Goal: Find specific page/section: Find specific page/section

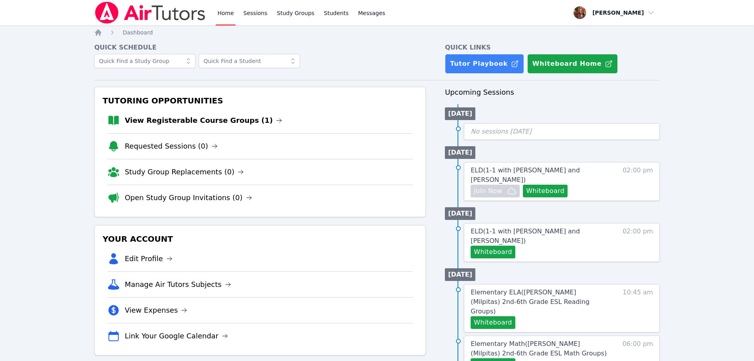
click at [169, 4] on img at bounding box center [150, 13] width 112 height 22
click at [160, 15] on img at bounding box center [150, 13] width 112 height 22
click at [232, 14] on link "Home" at bounding box center [225, 12] width 19 height 25
click at [159, 122] on link "View Registerable Course Groups (1)" at bounding box center [204, 120] width 158 height 11
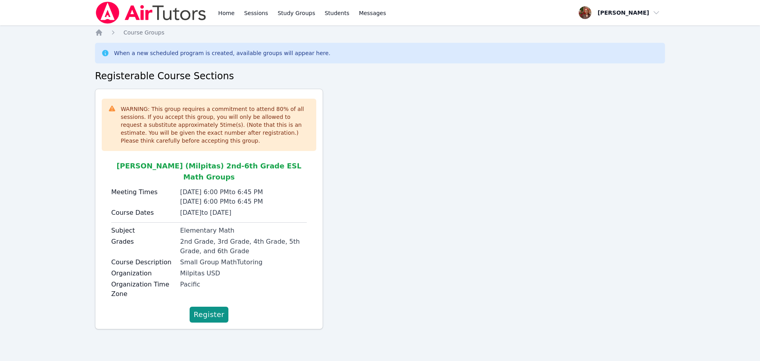
click at [154, 16] on img at bounding box center [151, 13] width 112 height 22
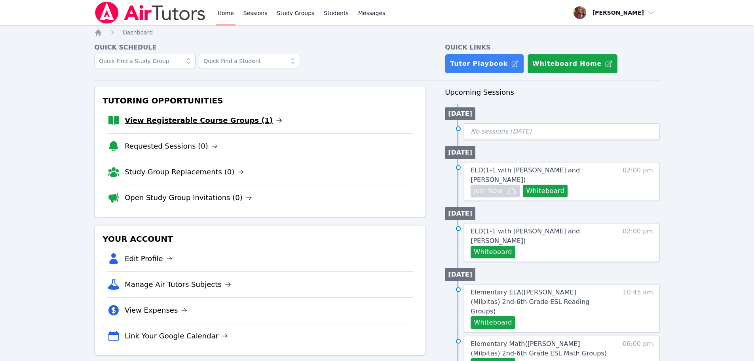
click at [209, 121] on link "View Registerable Course Groups (1)" at bounding box center [204, 120] width 158 height 11
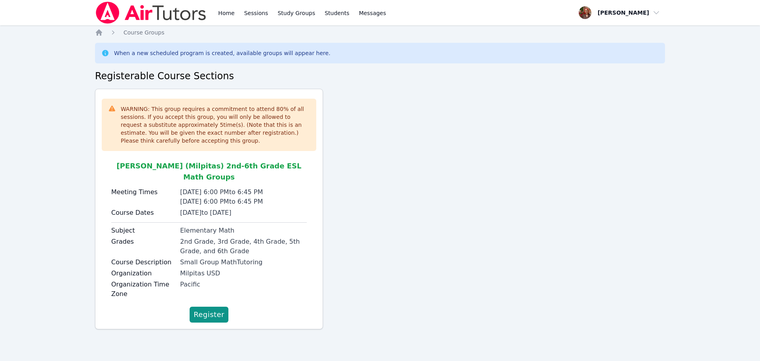
drag, startPoint x: 178, startPoint y: 25, endPoint x: 176, endPoint y: 15, distance: 10.2
click at [178, 25] on div at bounding box center [151, 12] width 112 height 25
click at [176, 15] on img at bounding box center [151, 13] width 112 height 22
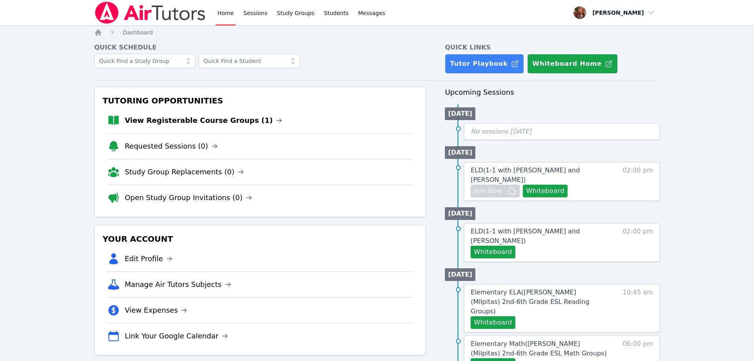
click at [176, 15] on img at bounding box center [150, 13] width 112 height 22
click at [367, 43] on h4 "Quick Schedule" at bounding box center [260, 48] width 332 height 10
click at [123, 5] on img at bounding box center [150, 13] width 112 height 22
click at [164, 8] on img at bounding box center [150, 13] width 112 height 22
click at [162, 122] on link "View Registerable Course Groups (1)" at bounding box center [204, 120] width 158 height 11
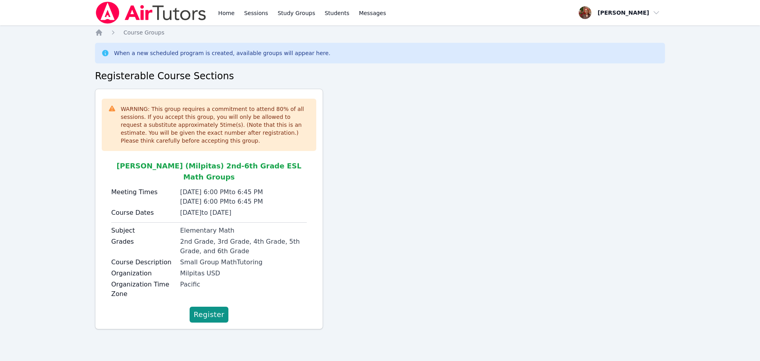
click at [241, 7] on div "Home Sessions Study Groups Students Messages" at bounding box center [302, 12] width 171 height 25
click at [226, 11] on link "Home" at bounding box center [226, 12] width 19 height 25
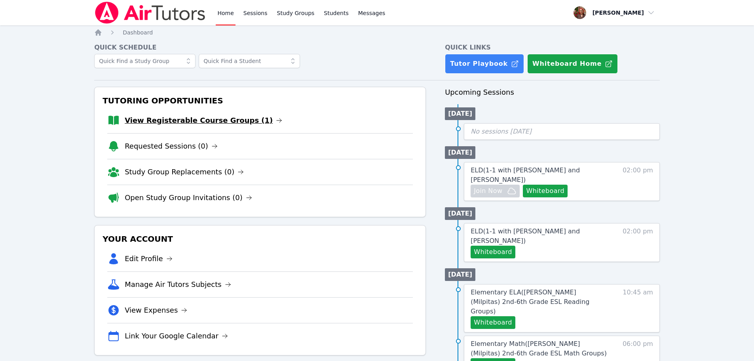
click at [205, 118] on link "View Registerable Course Groups (1)" at bounding box center [204, 120] width 158 height 11
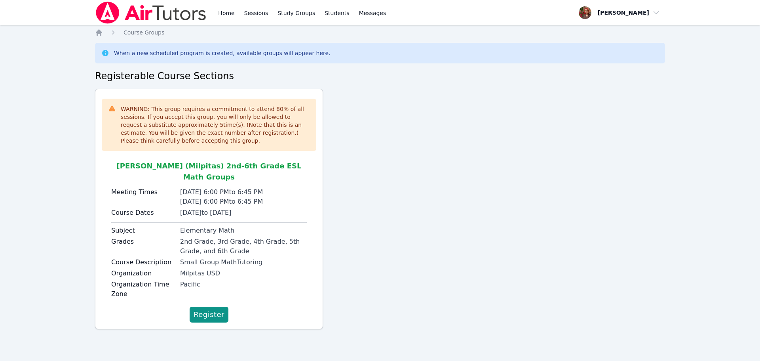
click at [125, 2] on img at bounding box center [151, 13] width 112 height 22
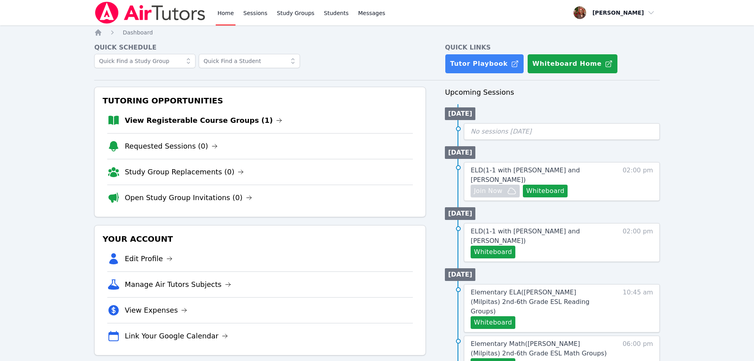
drag, startPoint x: 165, startPoint y: 13, endPoint x: 170, endPoint y: 11, distance: 5.7
click at [165, 13] on img at bounding box center [150, 13] width 112 height 22
